Goal: Navigation & Orientation: Find specific page/section

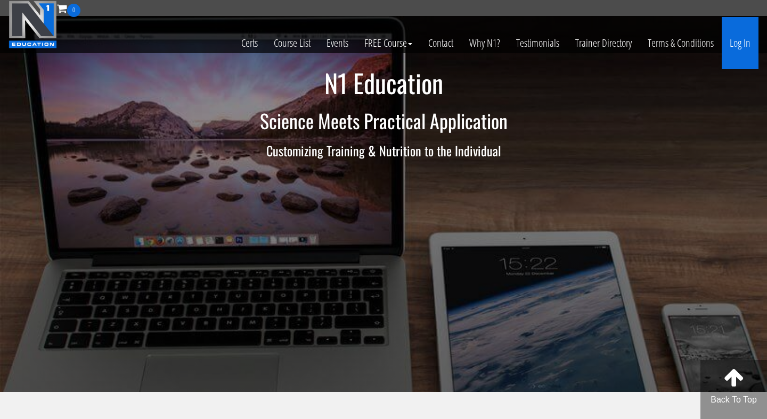
click at [739, 50] on link "Log In" at bounding box center [739, 43] width 37 height 52
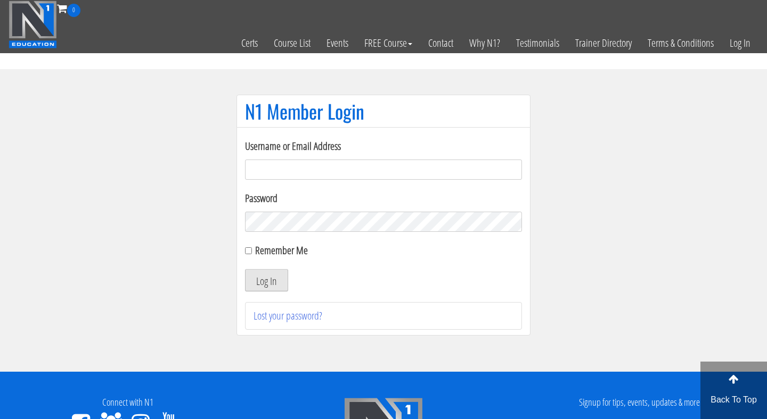
type input "mickmartens18@gmail.com"
click at [271, 278] on button "Log In" at bounding box center [266, 280] width 43 height 22
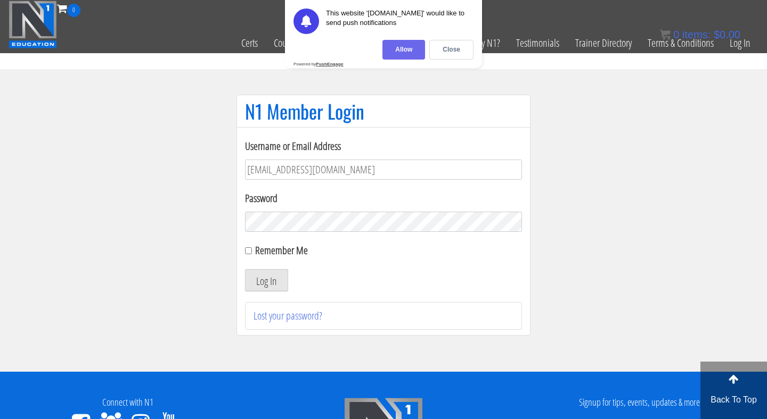
click at [413, 56] on div "Allow" at bounding box center [403, 50] width 43 height 20
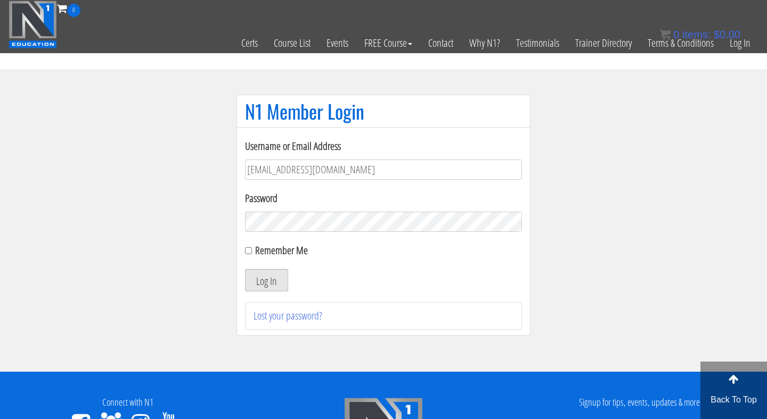
click at [275, 278] on button "Log In" at bounding box center [266, 280] width 43 height 22
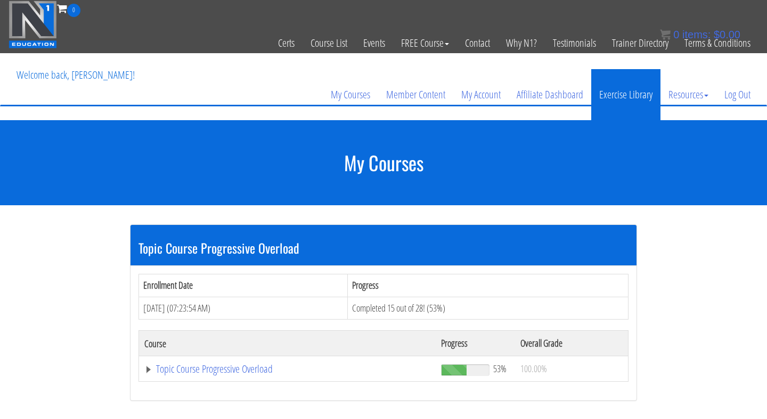
click at [609, 97] on link "Exercise Library" at bounding box center [625, 94] width 69 height 51
